Goal: Find specific page/section

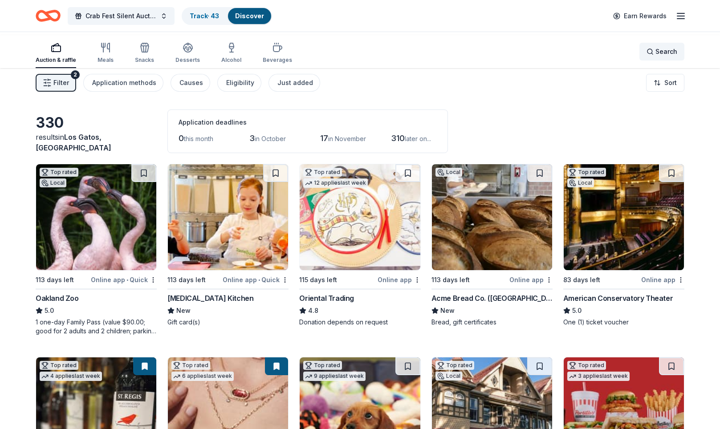
click at [655, 50] on span "Search" at bounding box center [666, 51] width 22 height 11
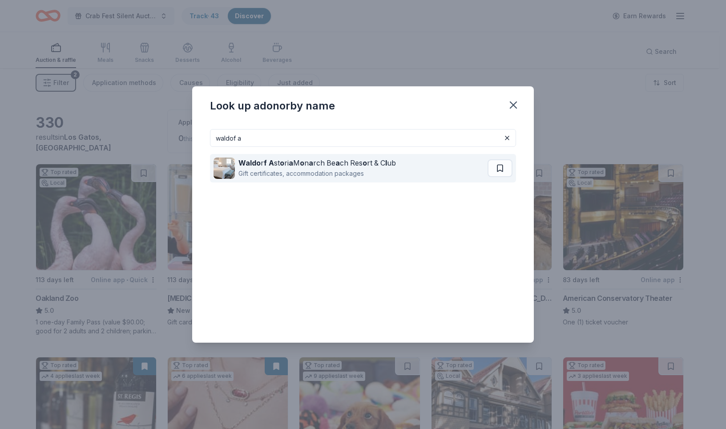
type input "waldof a"
click at [239, 158] on strong "Waldo" at bounding box center [250, 162] width 22 height 9
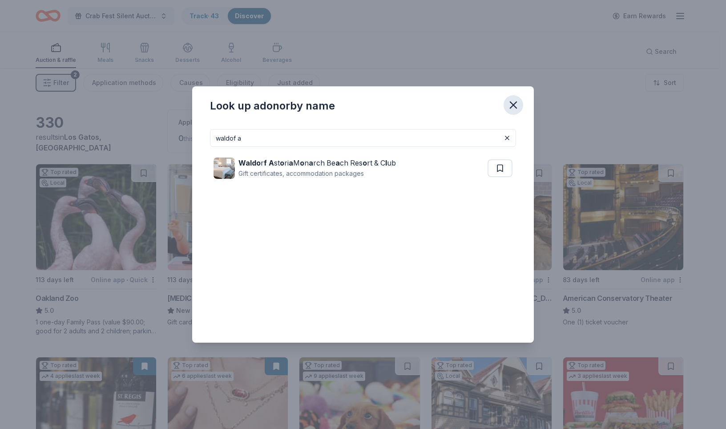
click at [520, 99] on icon "button" at bounding box center [513, 105] width 12 height 12
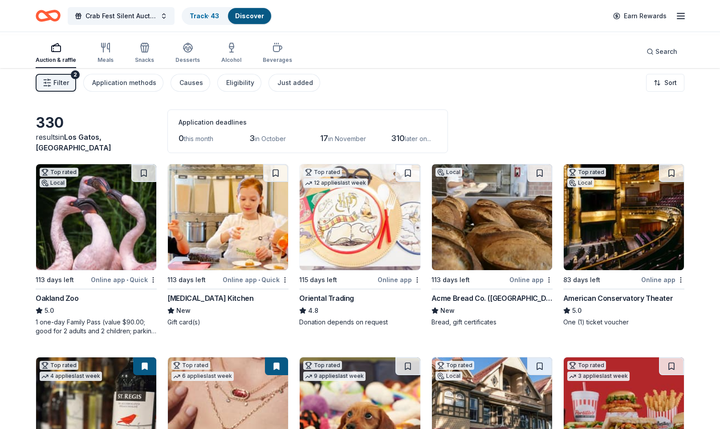
click at [286, 142] on span "in October" at bounding box center [270, 139] width 31 height 8
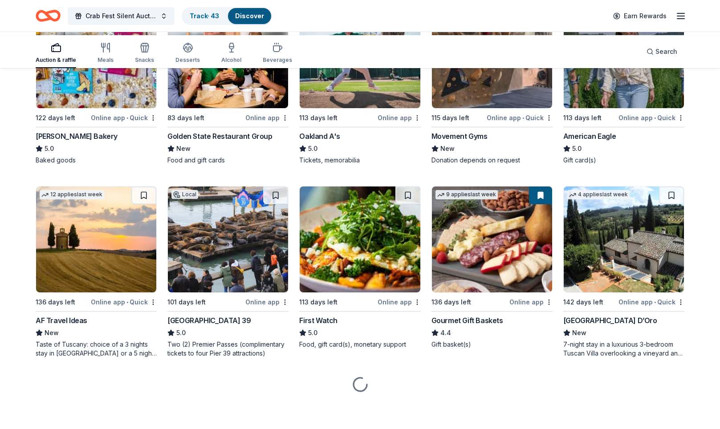
scroll to position [1607, 0]
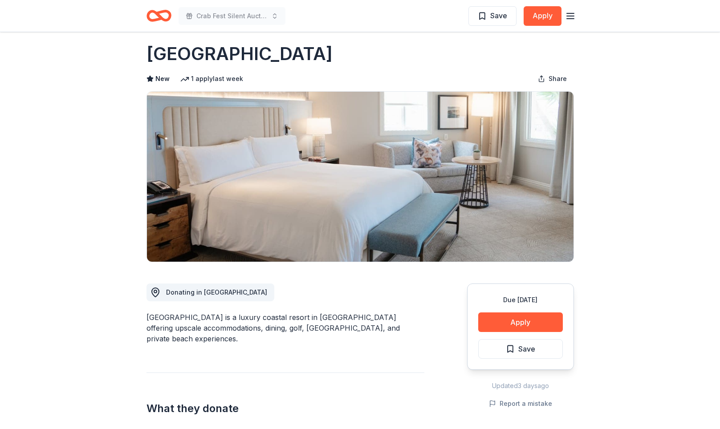
scroll to position [2, 0]
